Goal: Task Accomplishment & Management: Manage account settings

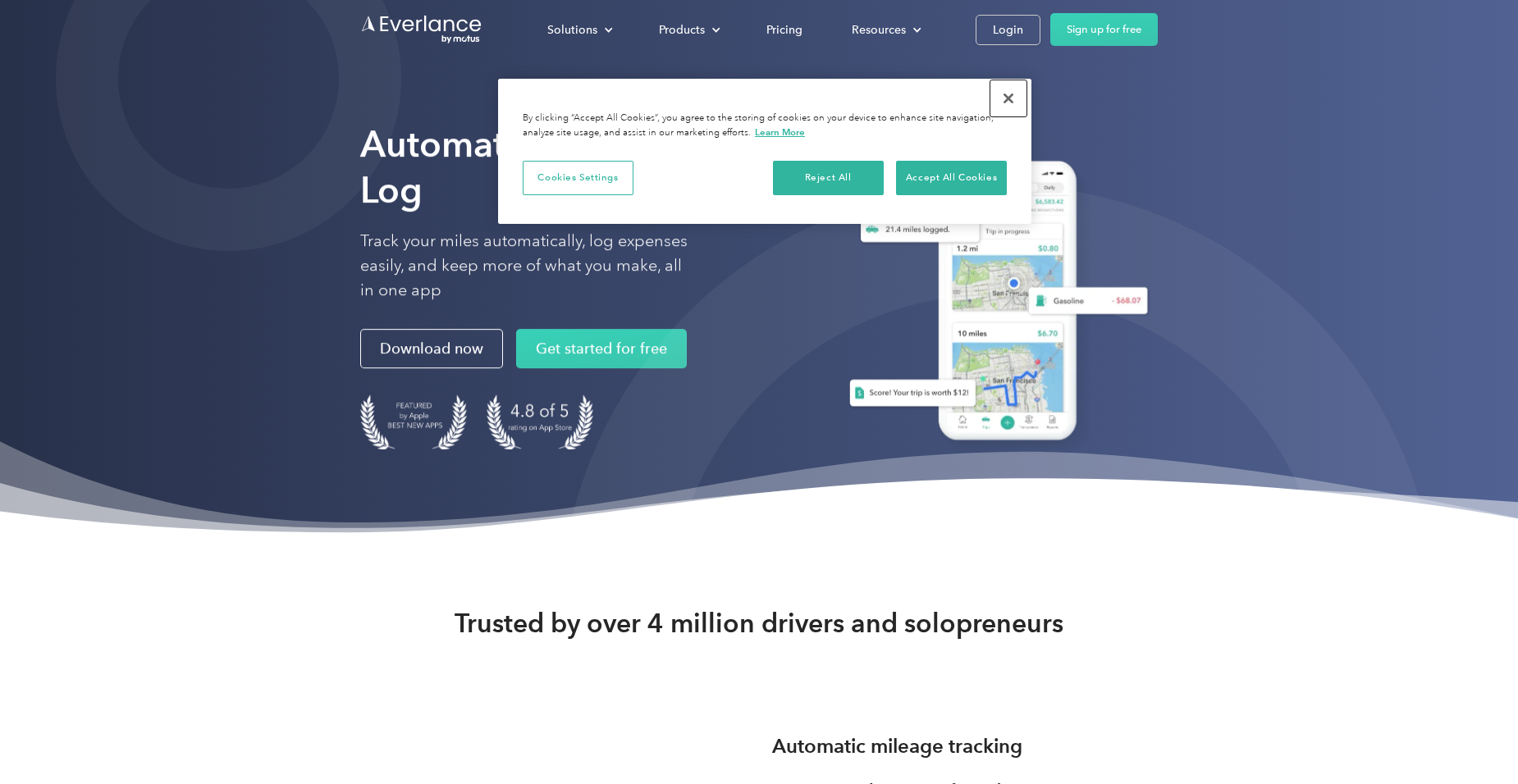
click at [1011, 96] on button "Close" at bounding box center [1008, 98] width 36 height 36
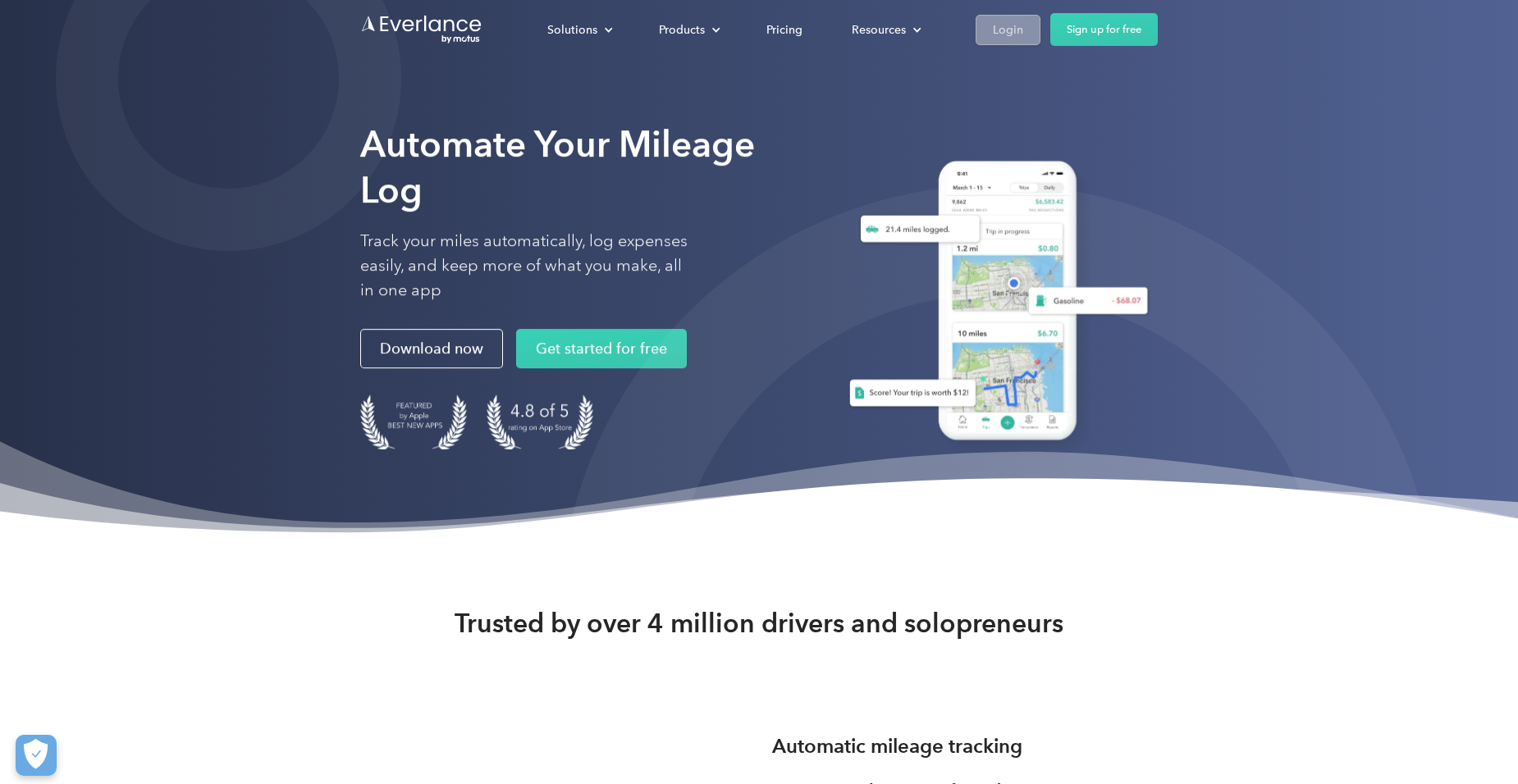
click at [1017, 40] on link "Login" at bounding box center [1008, 29] width 65 height 30
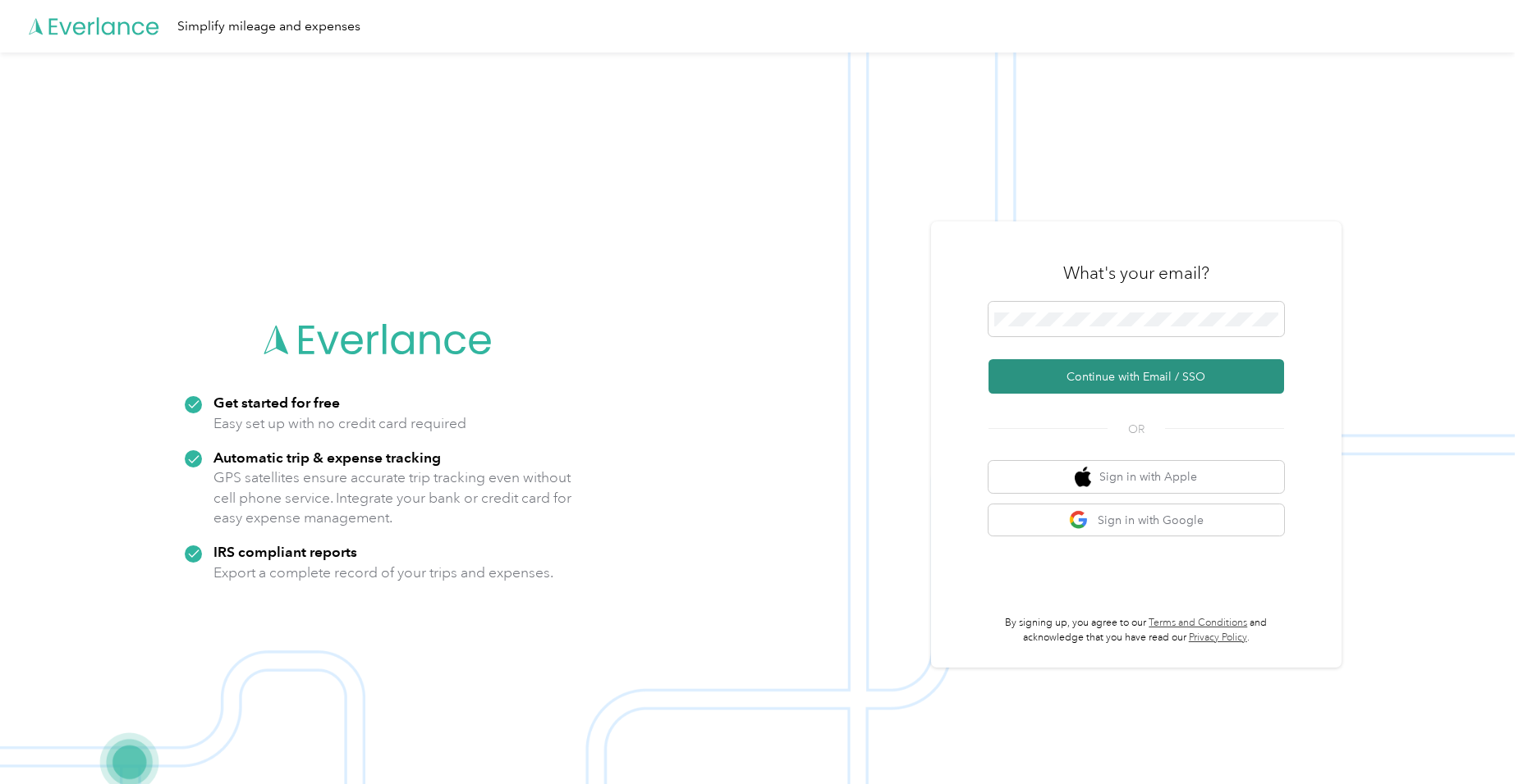
click at [1112, 380] on button "Continue with Email / SSO" at bounding box center [1135, 377] width 296 height 35
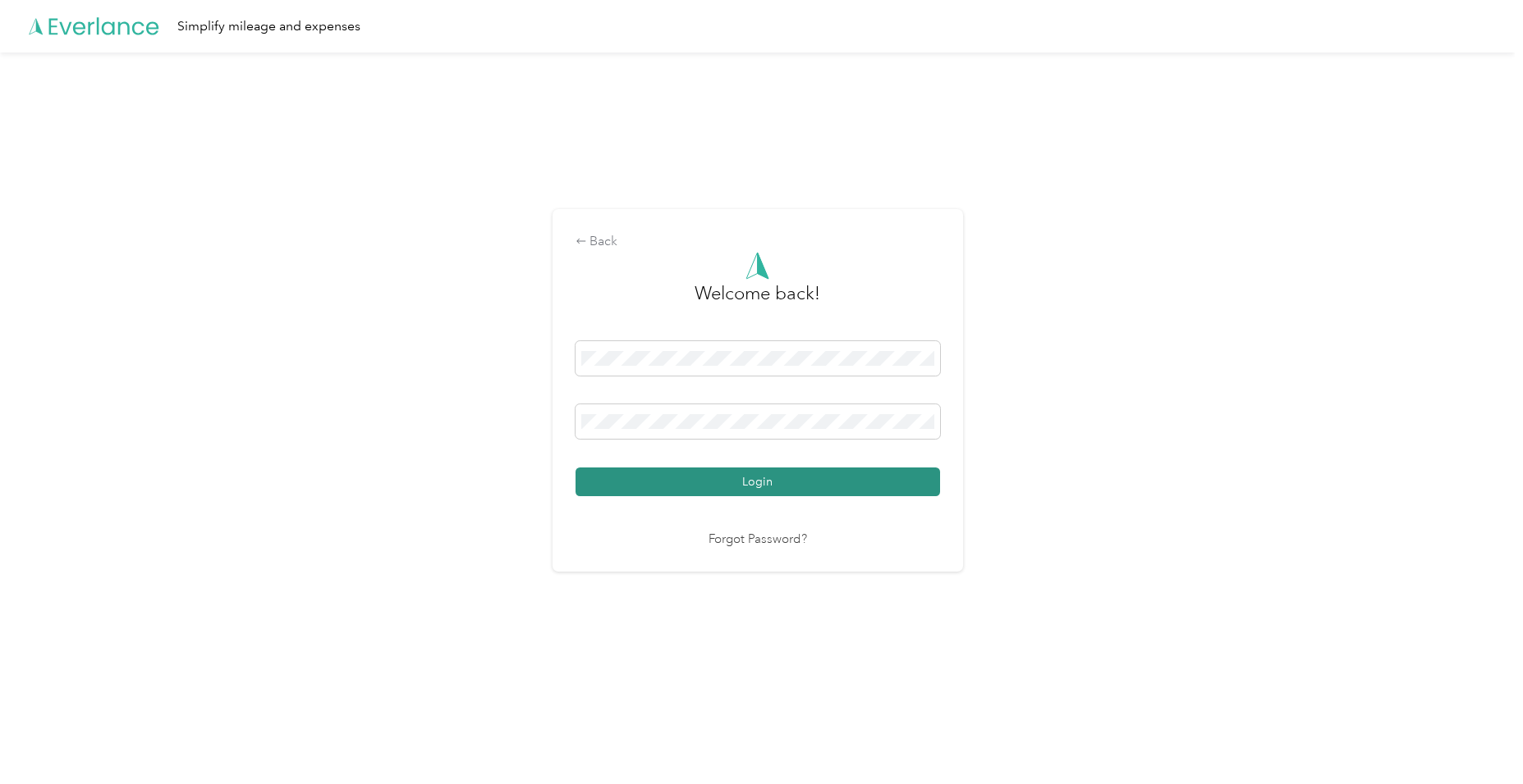
click at [838, 483] on button "Login" at bounding box center [757, 483] width 365 height 29
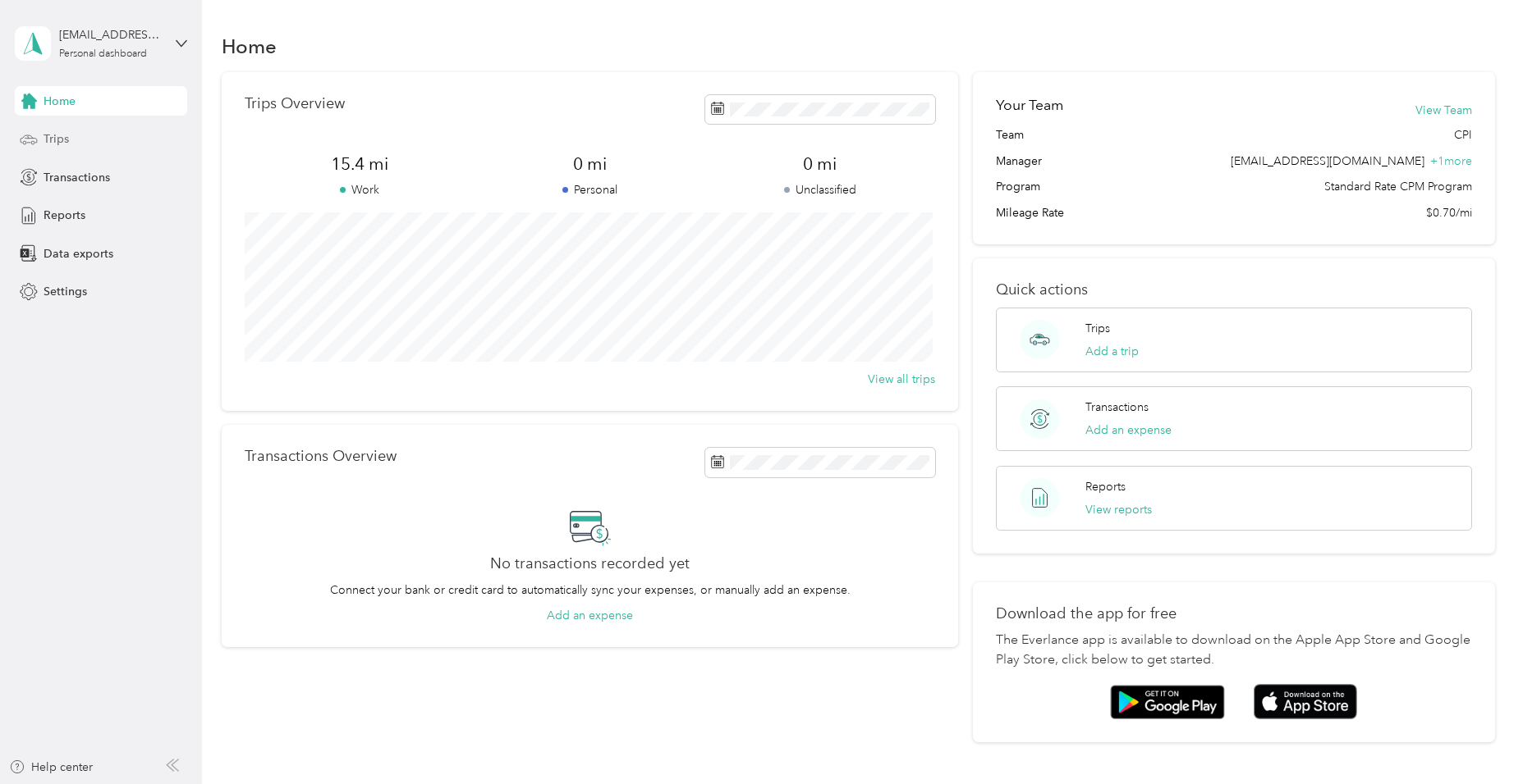
click at [104, 129] on div "Trips" at bounding box center [101, 140] width 173 height 29
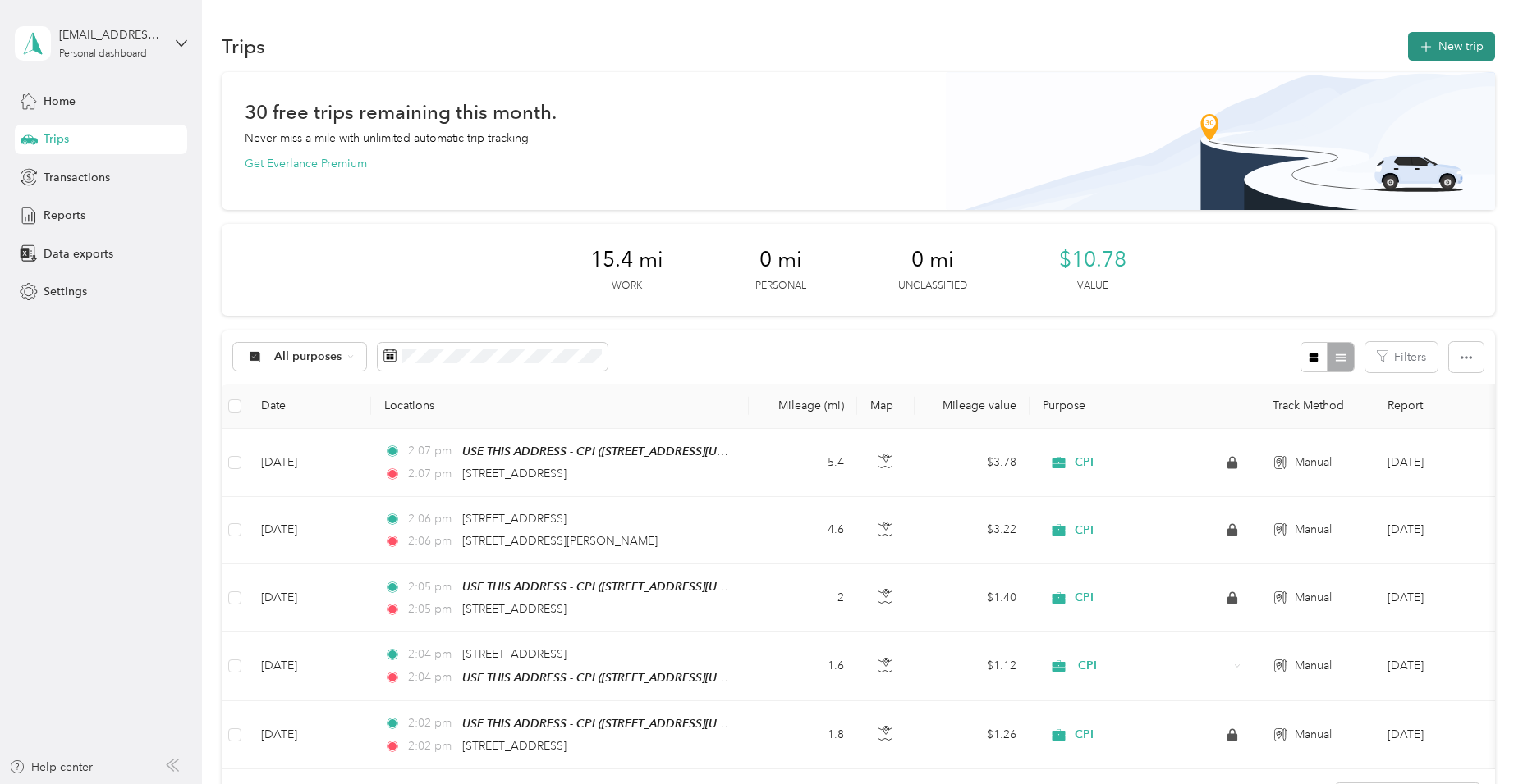
click at [1456, 59] on button "New trip" at bounding box center [1451, 47] width 87 height 29
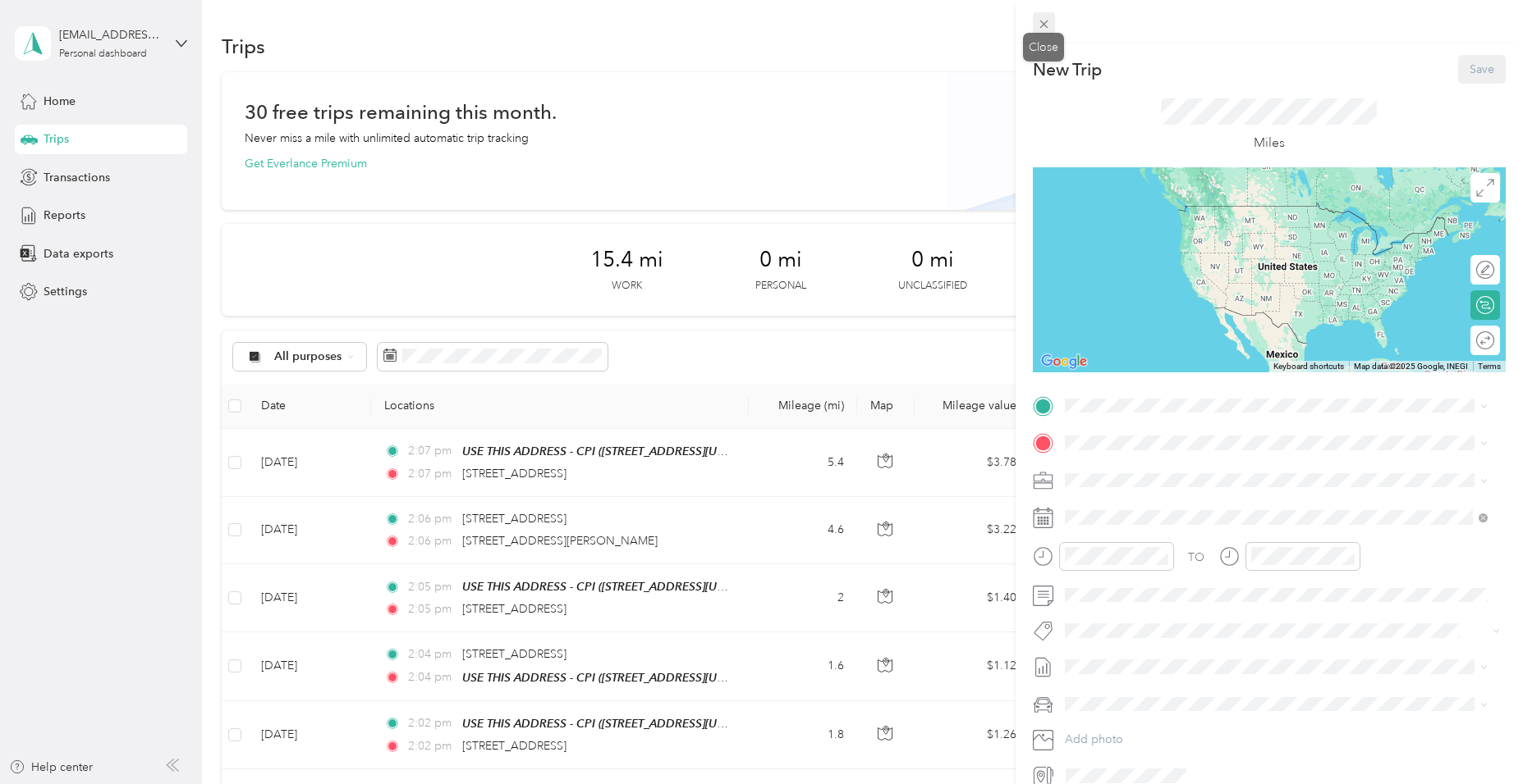
click at [1041, 28] on icon at bounding box center [1043, 24] width 14 height 14
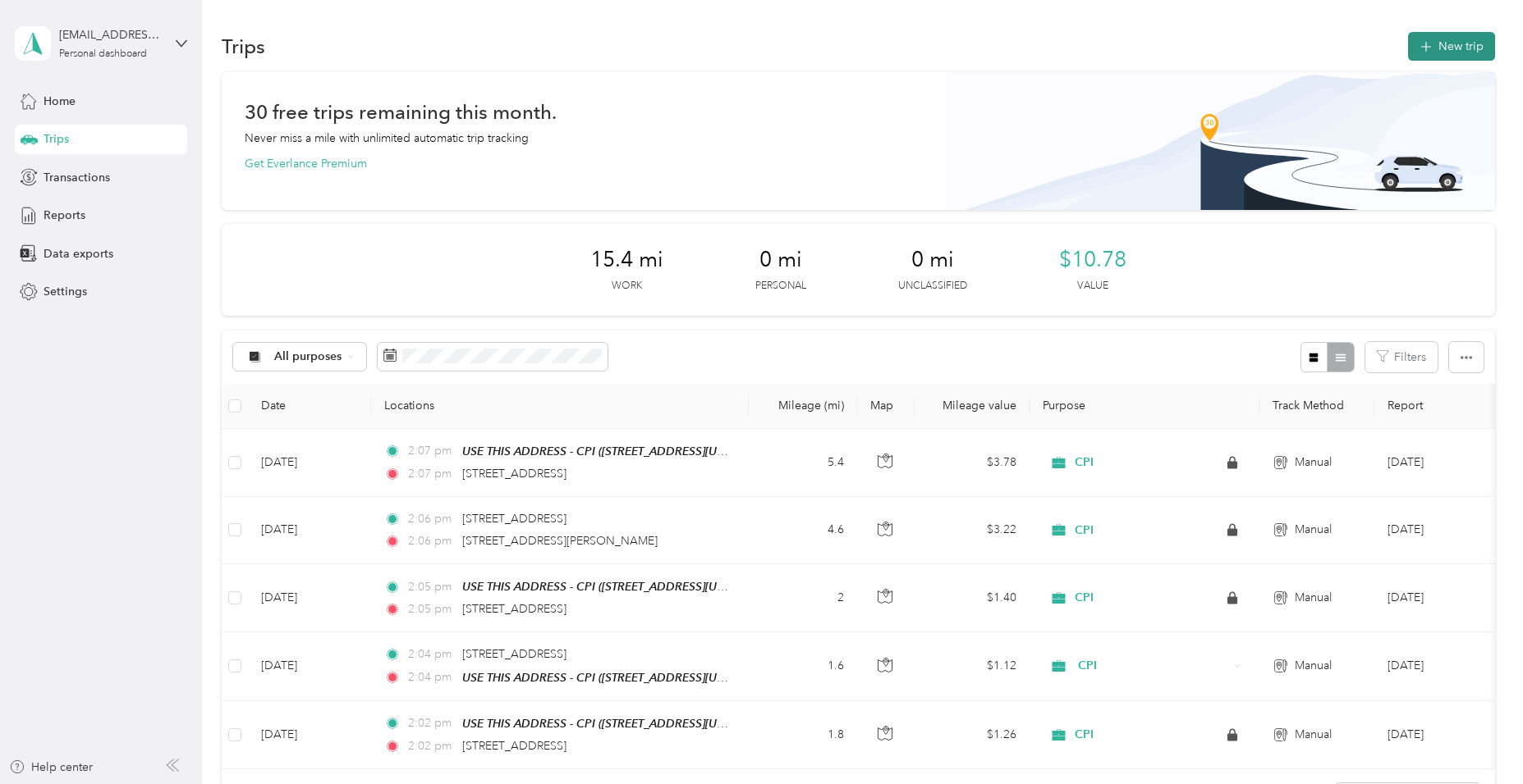
click at [1450, 44] on button "New trip" at bounding box center [1451, 47] width 87 height 29
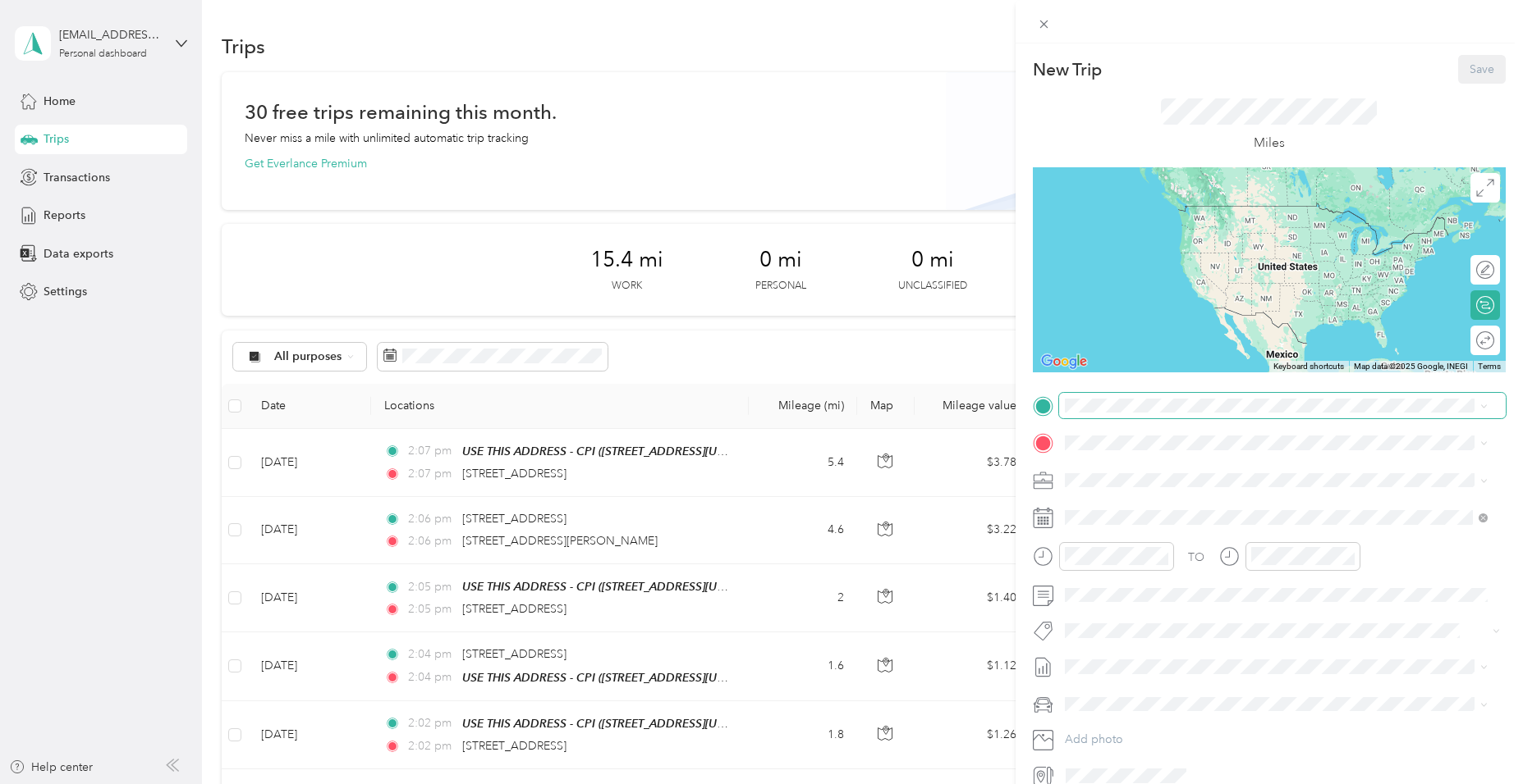
click at [1199, 397] on span at bounding box center [1282, 406] width 447 height 26
click at [1201, 488] on span "[STREET_ADDRESS][US_STATE]" at bounding box center [1176, 495] width 164 height 14
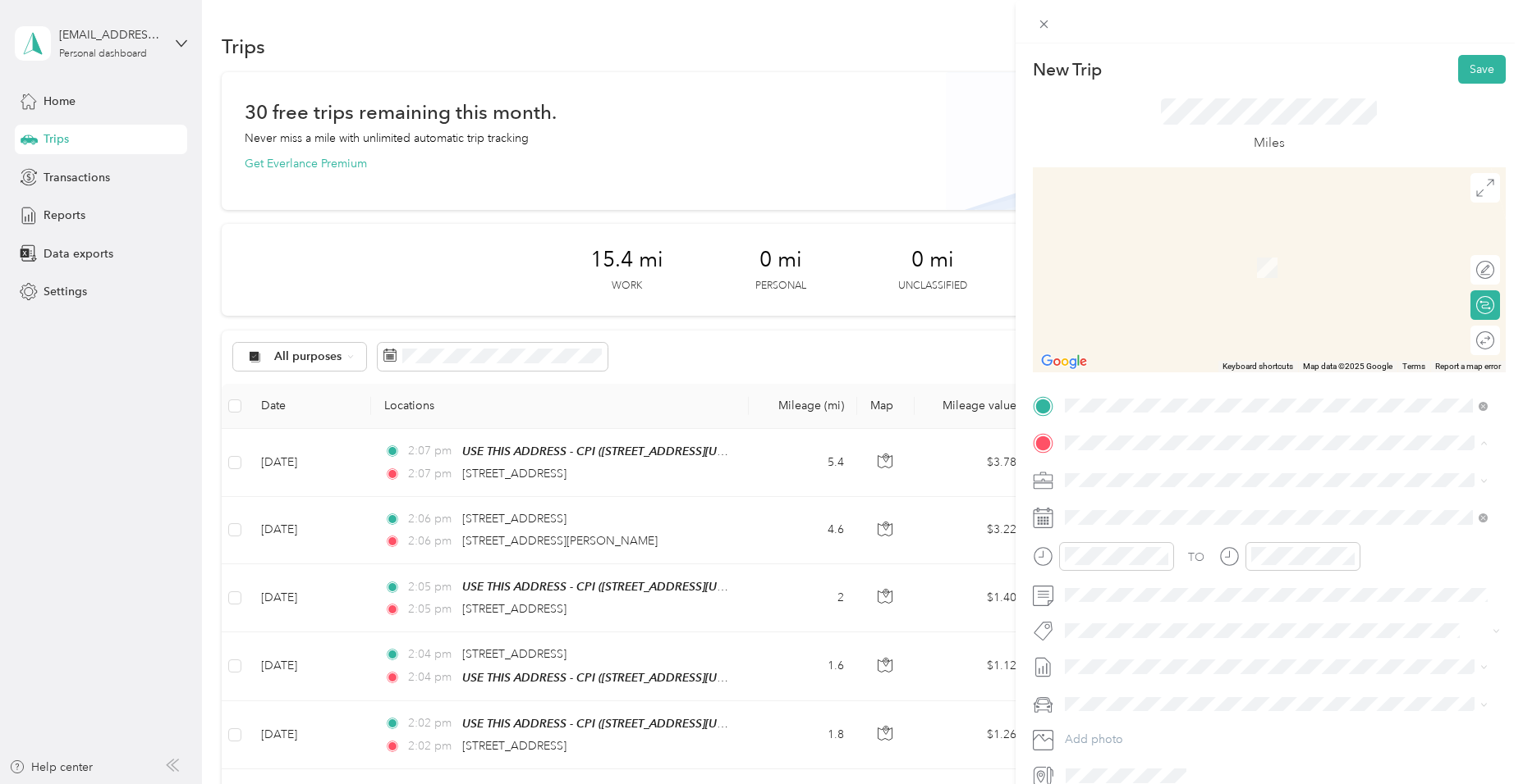
click at [1100, 452] on li "From your Favorite places" at bounding box center [1276, 469] width 434 height 35
click at [1103, 505] on span "[STREET_ADDRESS][US_STATE]" at bounding box center [1176, 502] width 164 height 15
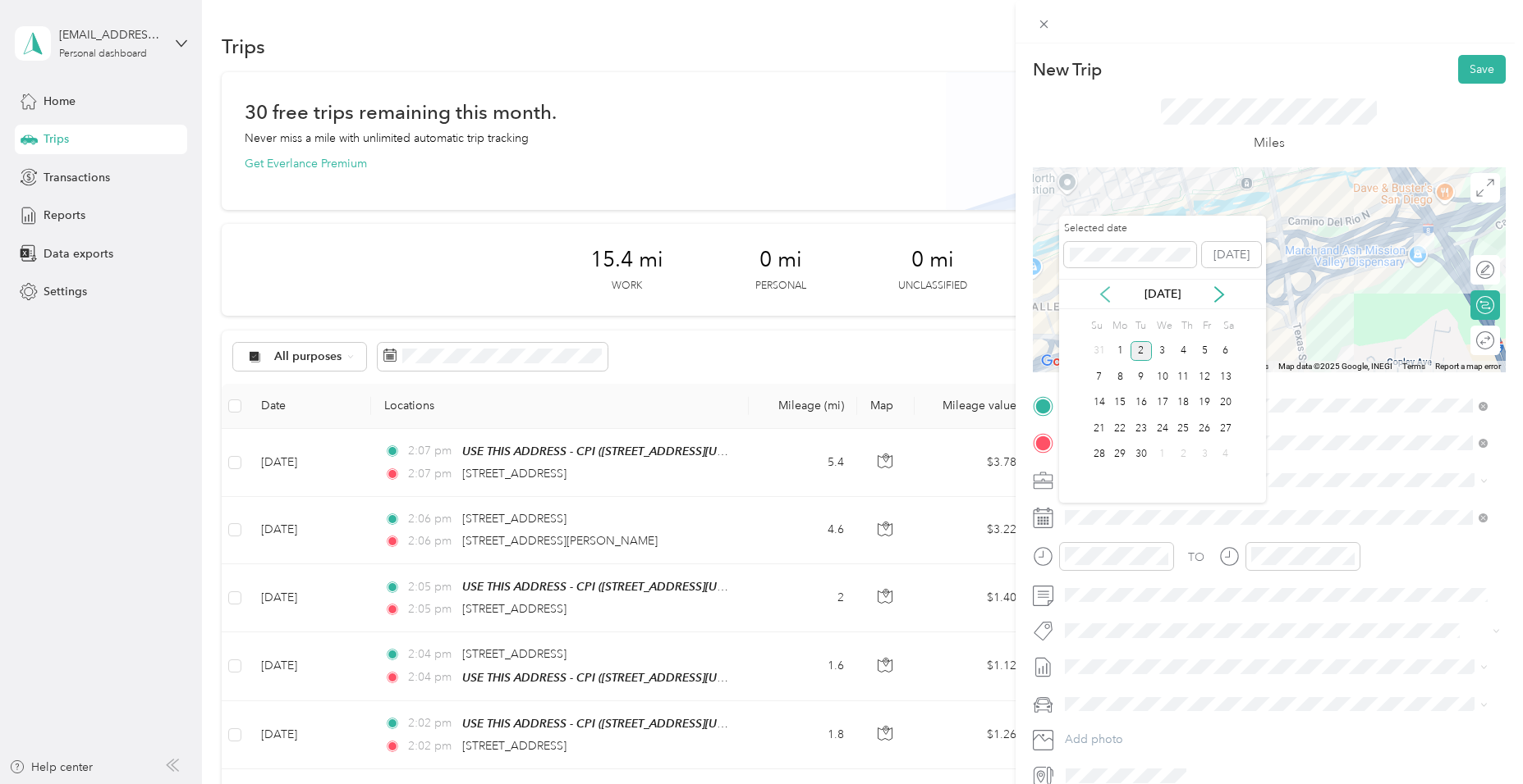
click at [1101, 300] on icon at bounding box center [1104, 294] width 16 height 16
click at [1183, 456] on div "28" at bounding box center [1184, 455] width 21 height 20
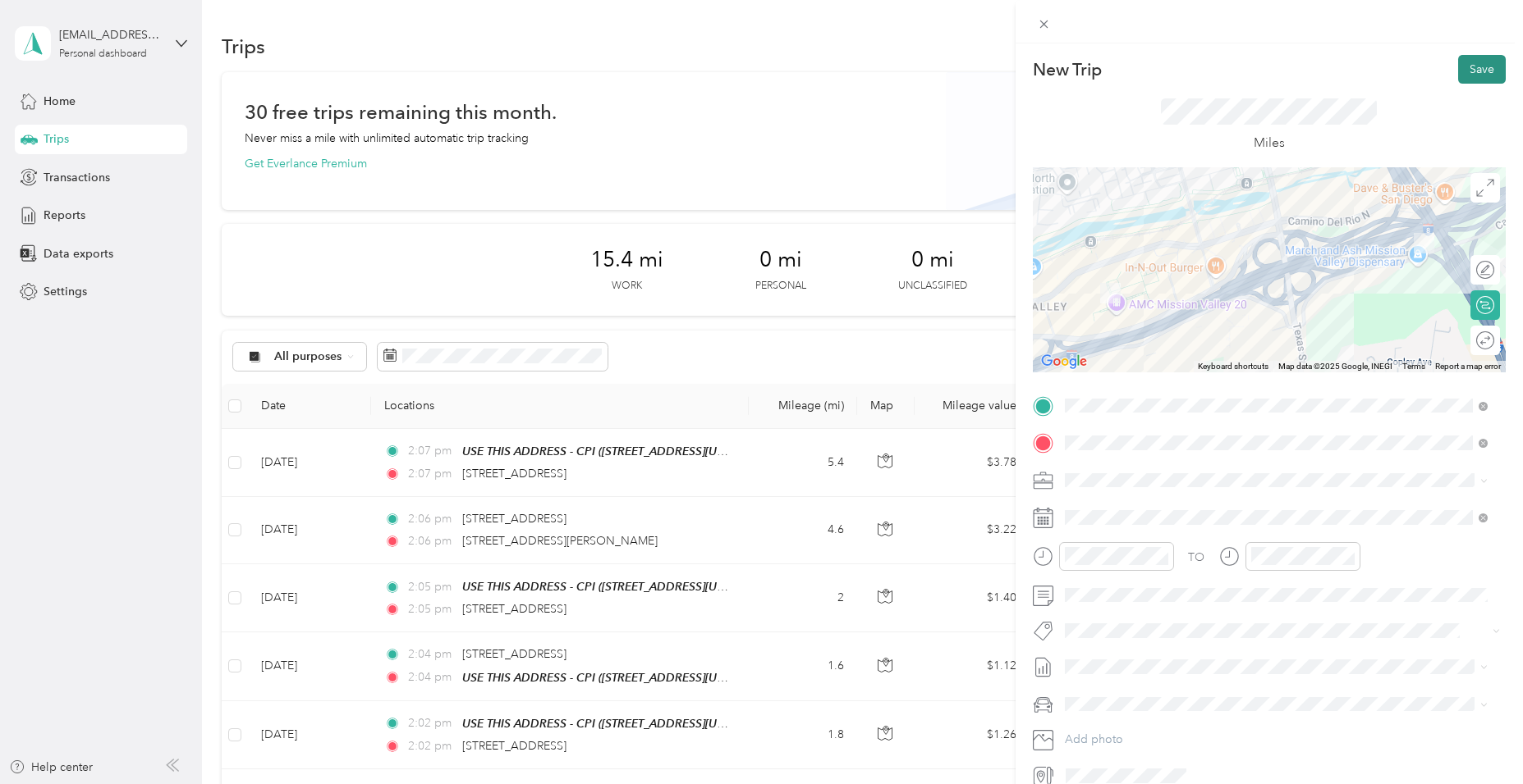
click at [1469, 67] on button "Save" at bounding box center [1481, 70] width 48 height 29
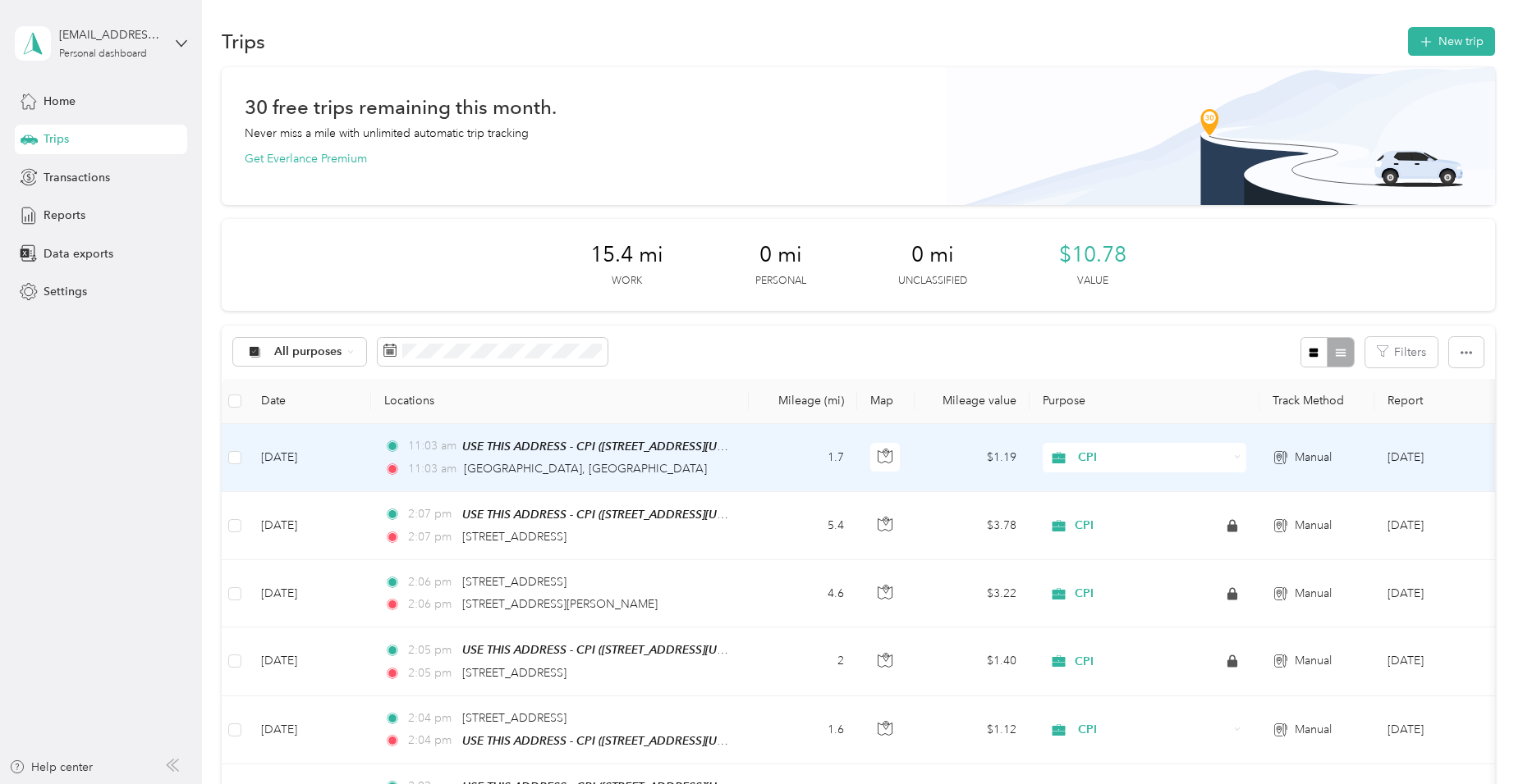
click at [300, 455] on td "[DATE]" at bounding box center [309, 458] width 123 height 68
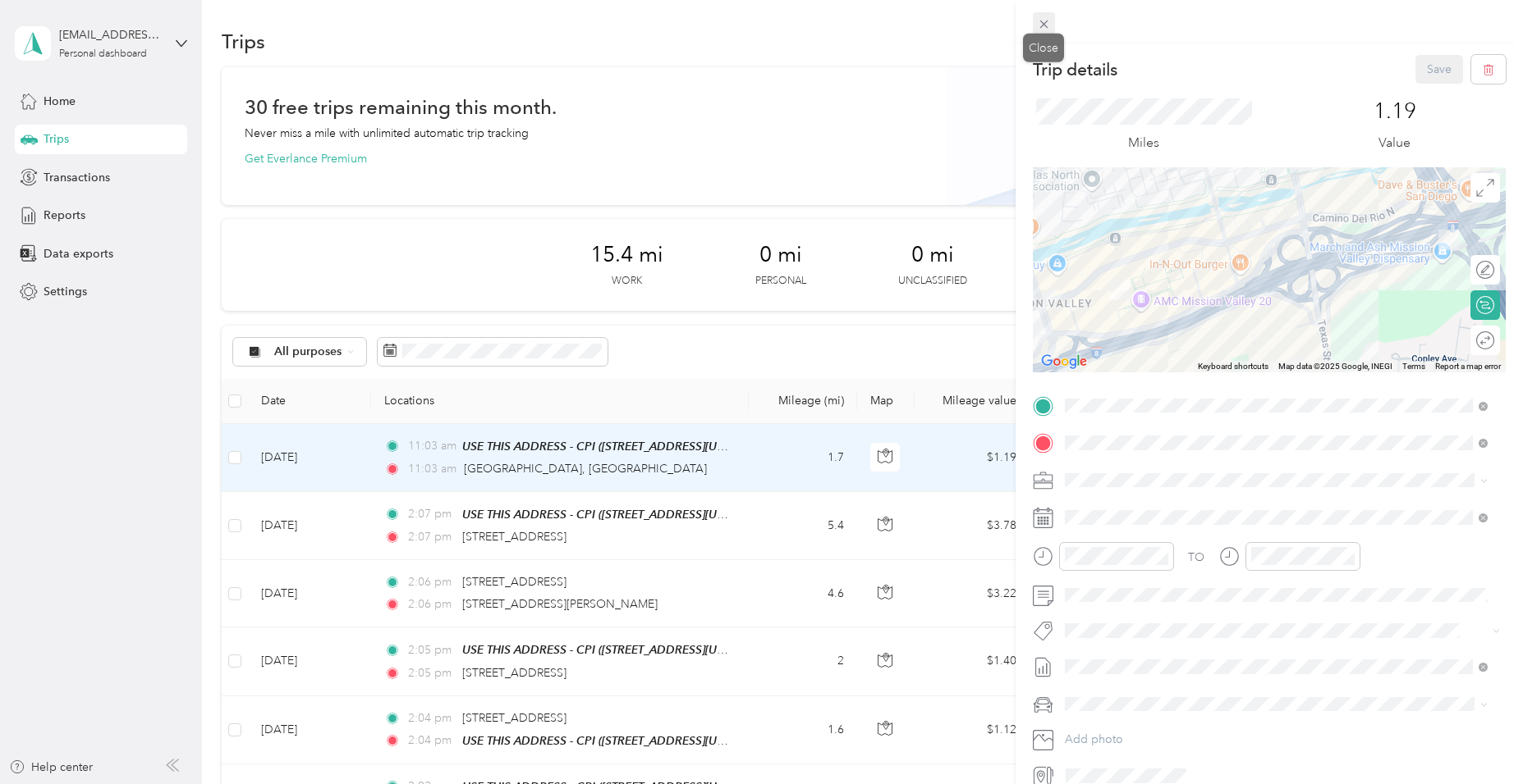
click at [1049, 31] on span at bounding box center [1044, 24] width 23 height 23
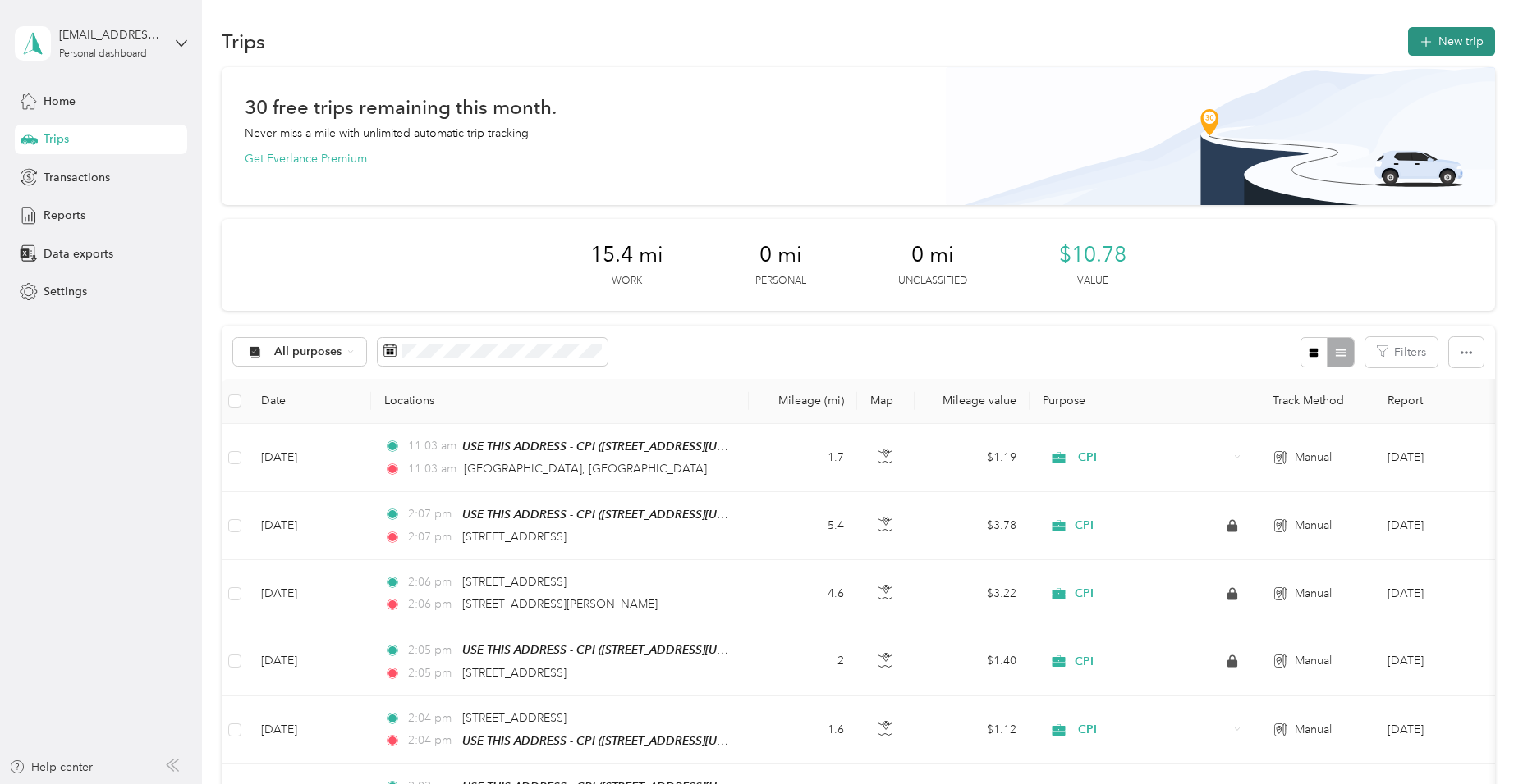
click at [1460, 36] on button "New trip" at bounding box center [1451, 42] width 87 height 29
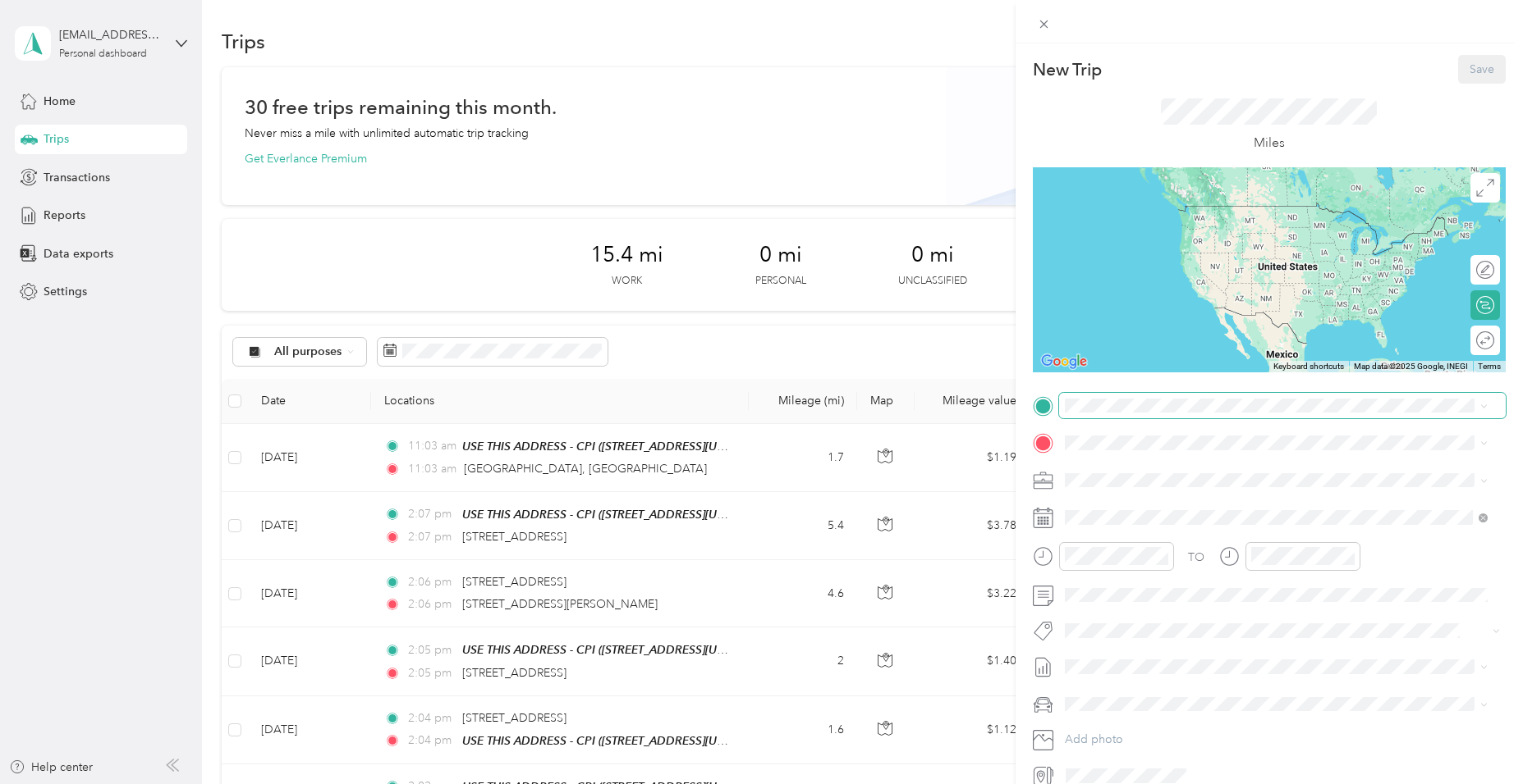
click at [1158, 393] on span at bounding box center [1282, 406] width 447 height 26
click at [1117, 465] on span "[STREET_ADDRESS][US_STATE]" at bounding box center [1176, 464] width 164 height 15
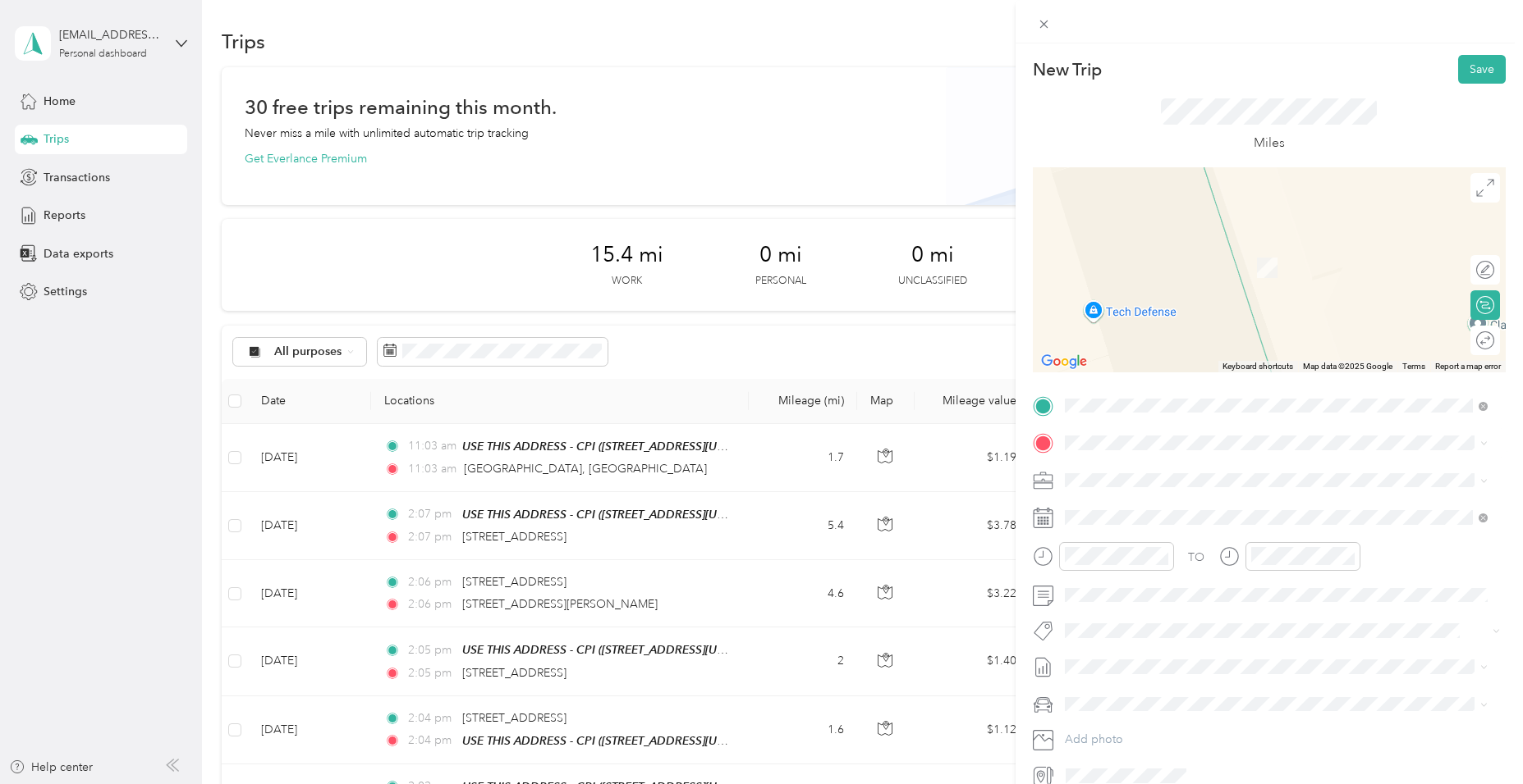
click at [1287, 520] on div "TEAM USE THIS ADDRESS - CPI [STREET_ADDRESS][US_STATE]" at bounding box center [1190, 518] width 193 height 40
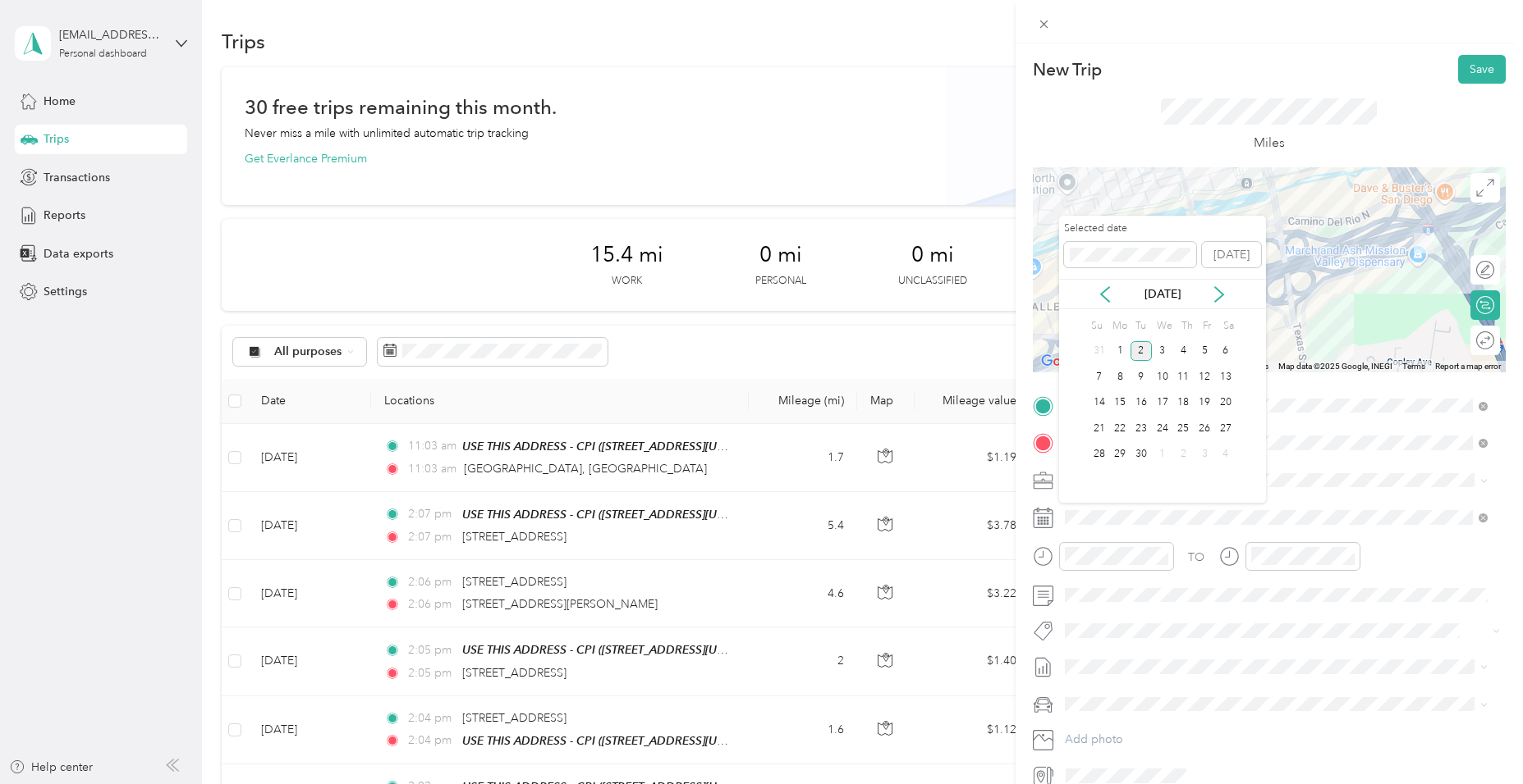
click at [1095, 294] on div "[DATE]" at bounding box center [1161, 295] width 206 height 17
click at [1111, 294] on icon at bounding box center [1104, 294] width 16 height 16
click at [1181, 455] on div "28" at bounding box center [1184, 455] width 21 height 20
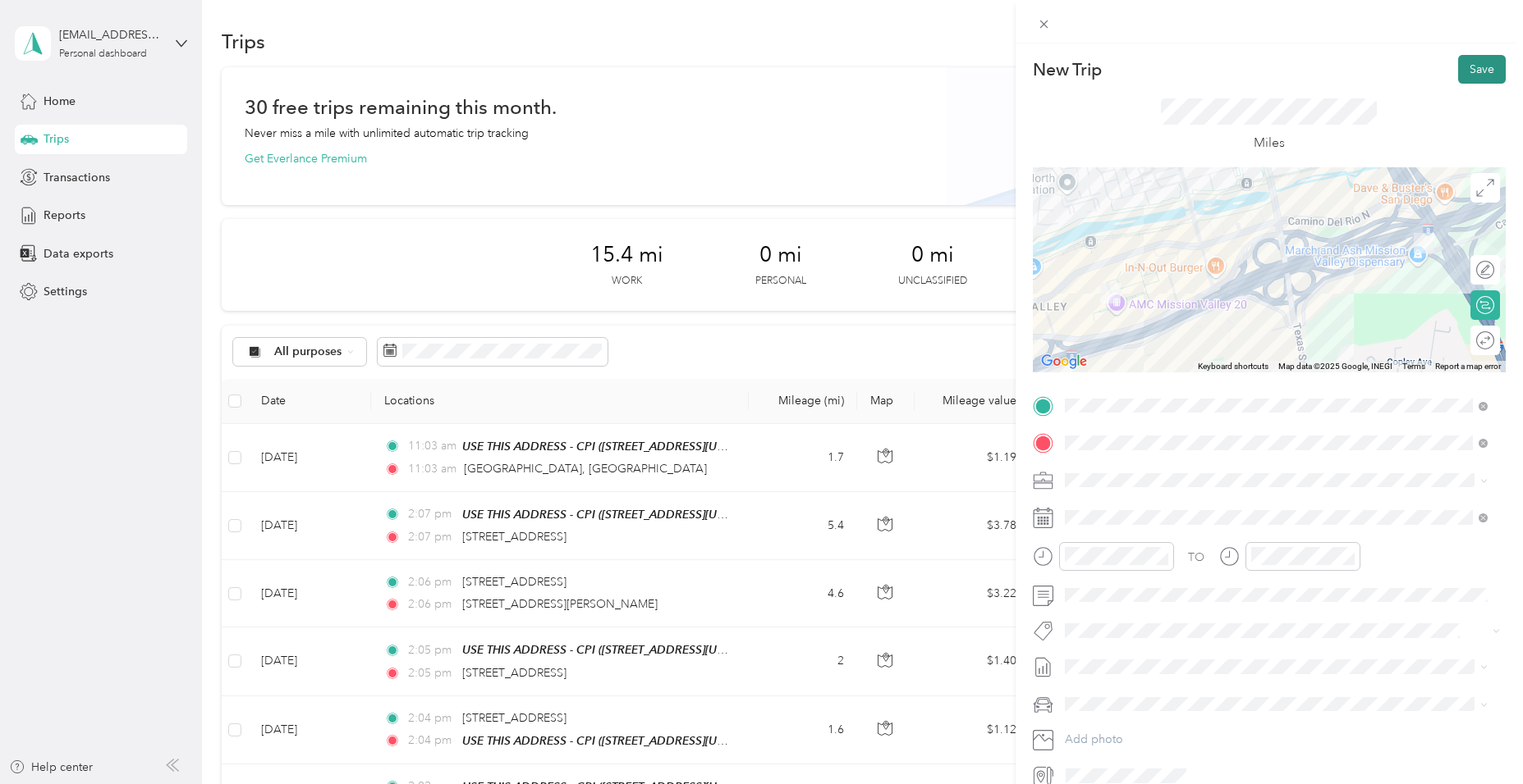
click at [1464, 61] on button "Save" at bounding box center [1481, 70] width 48 height 29
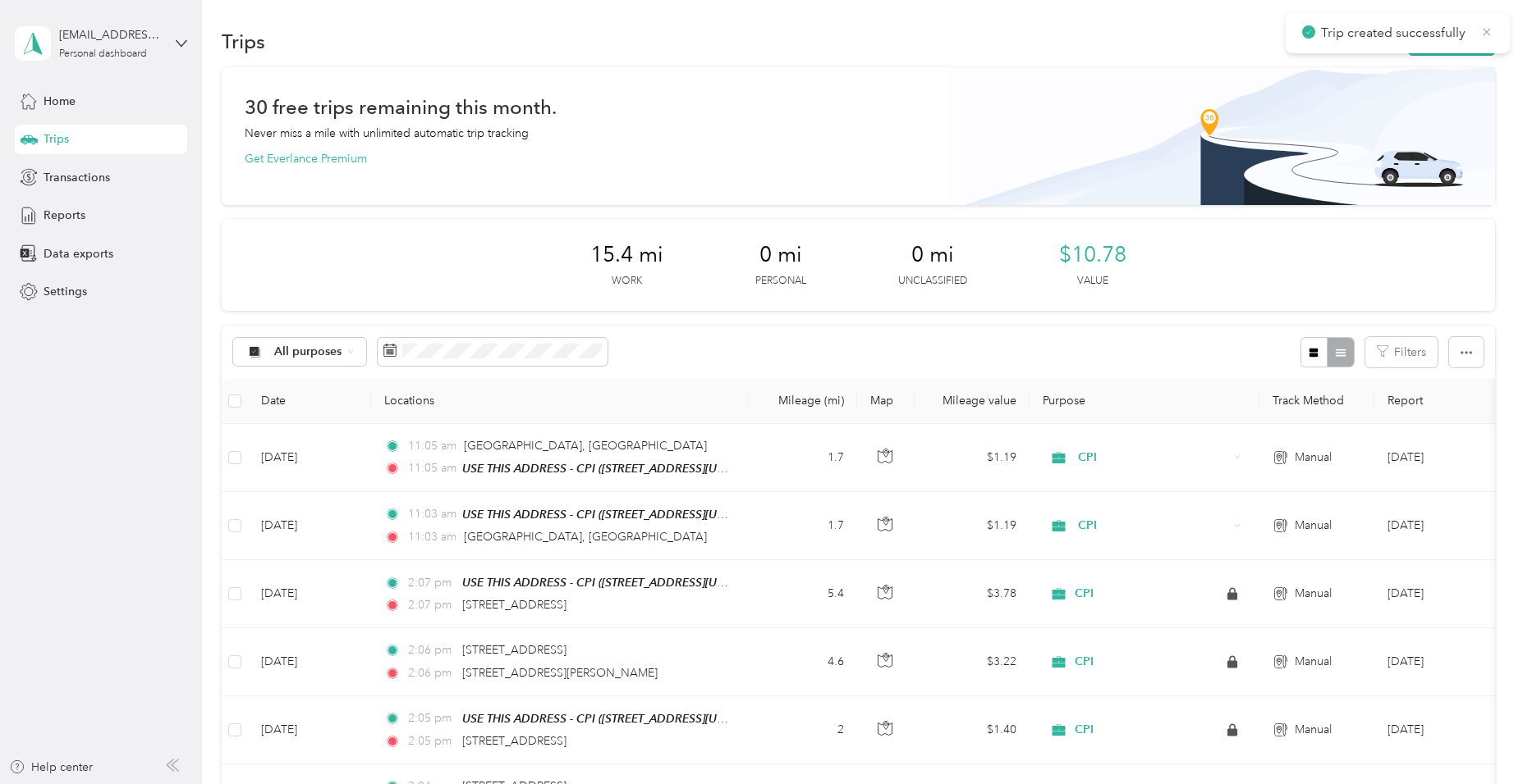
click at [1488, 33] on icon at bounding box center [1487, 32] width 8 height 8
click at [1472, 40] on button "New trip" at bounding box center [1451, 42] width 87 height 29
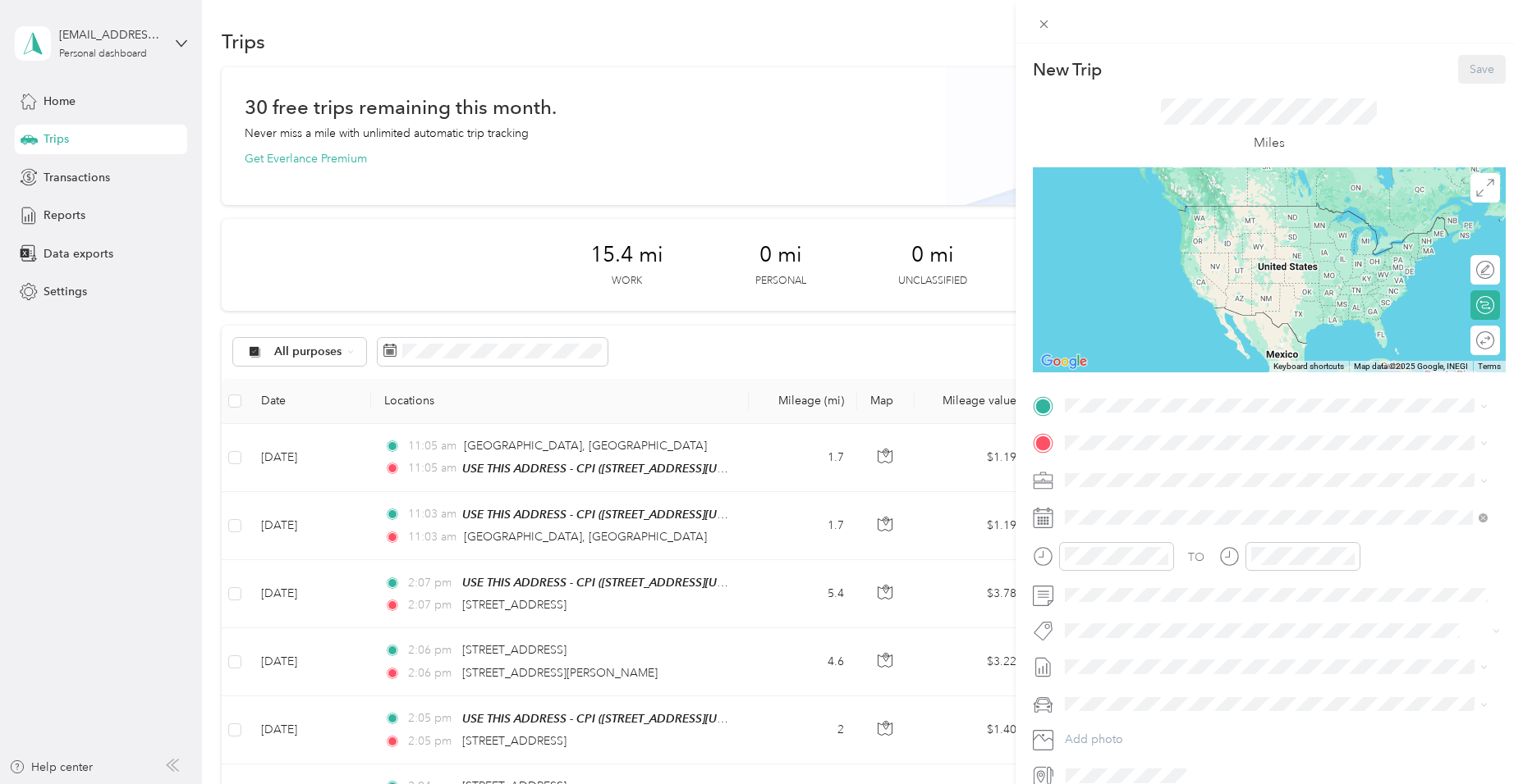
click at [1190, 484] on div "TEAM USE THIS ADDRESS - CPI [STREET_ADDRESS][US_STATE]" at bounding box center [1190, 483] width 193 height 40
